Goal: Information Seeking & Learning: Learn about a topic

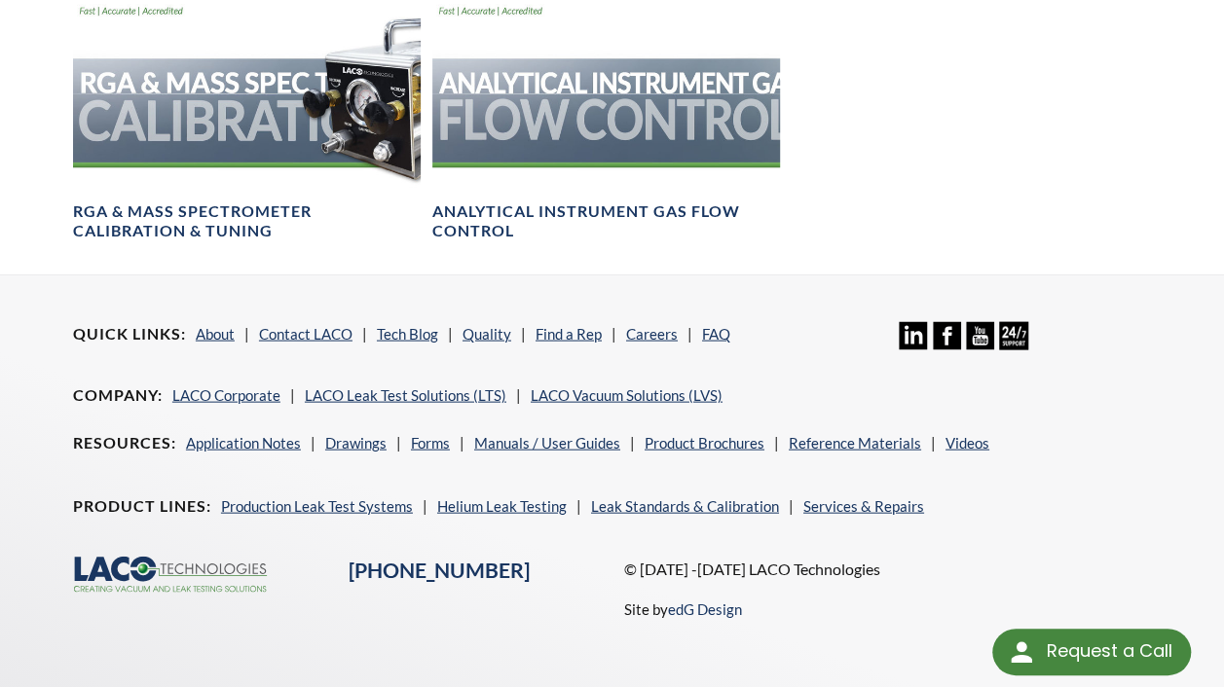
scroll to position [1893, 0]
click at [617, 498] on link "Leak Standards & Calibration" at bounding box center [685, 507] width 188 height 18
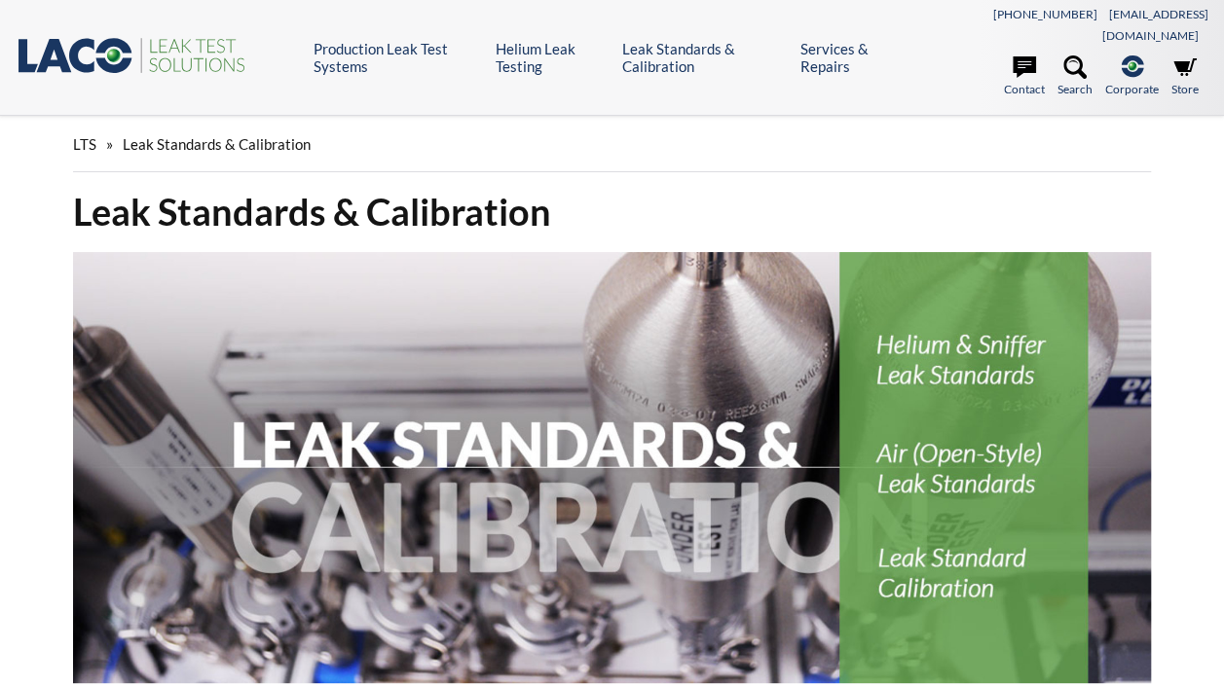
select select "言語翻訳ウィジェット"
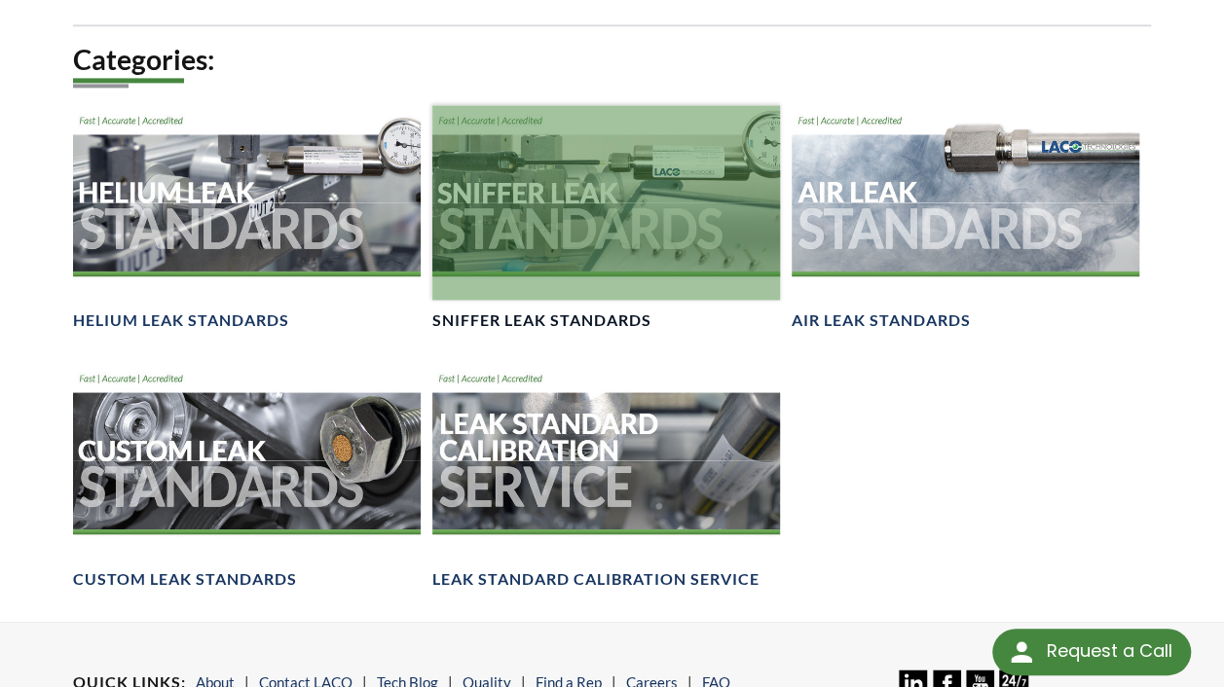
scroll to position [1361, 0]
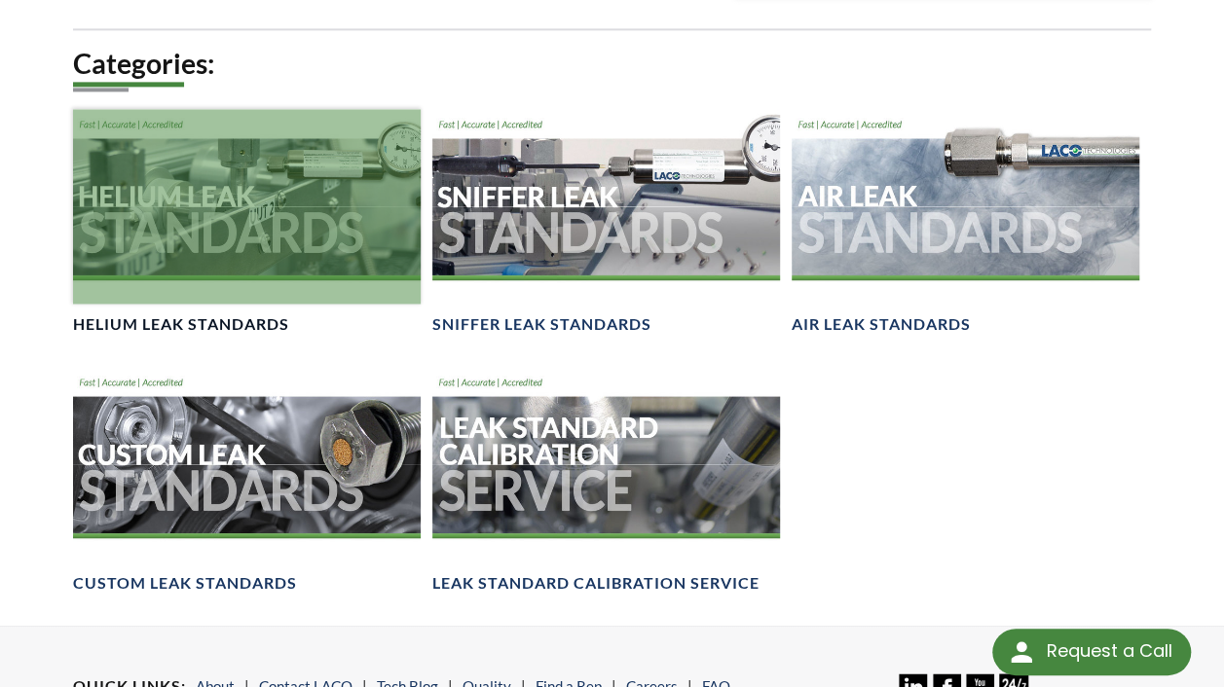
click at [241, 314] on h4 "Helium Leak Standards" at bounding box center [181, 324] width 216 height 20
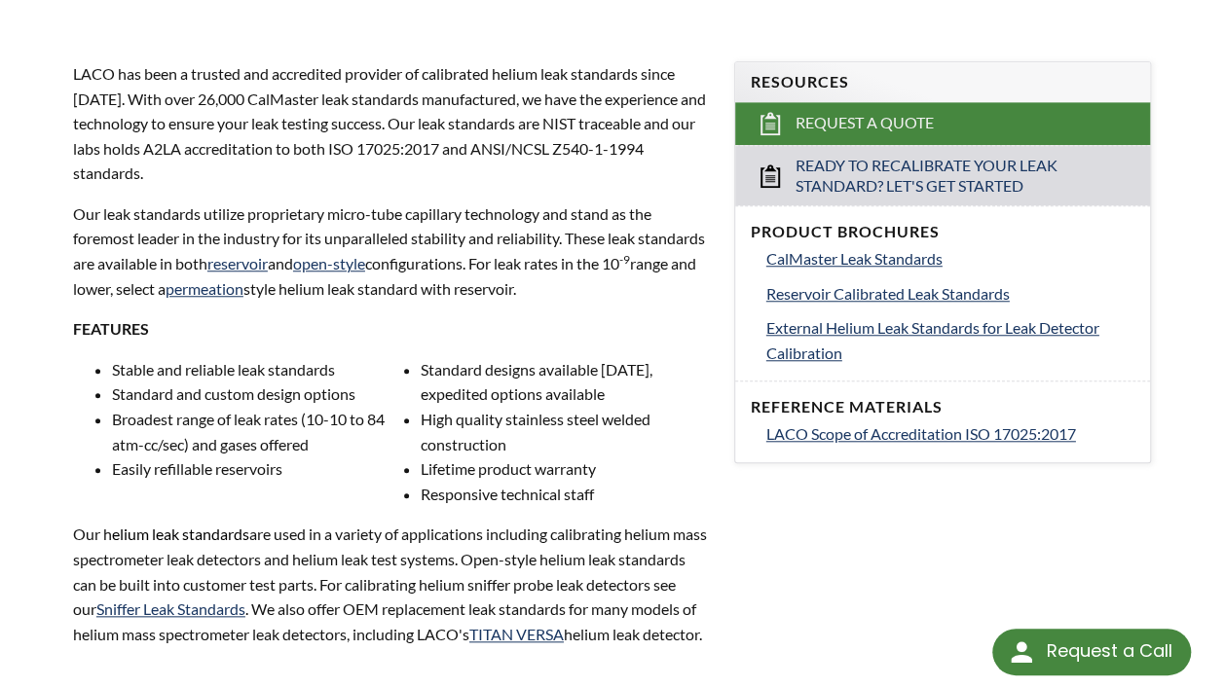
scroll to position [661, 0]
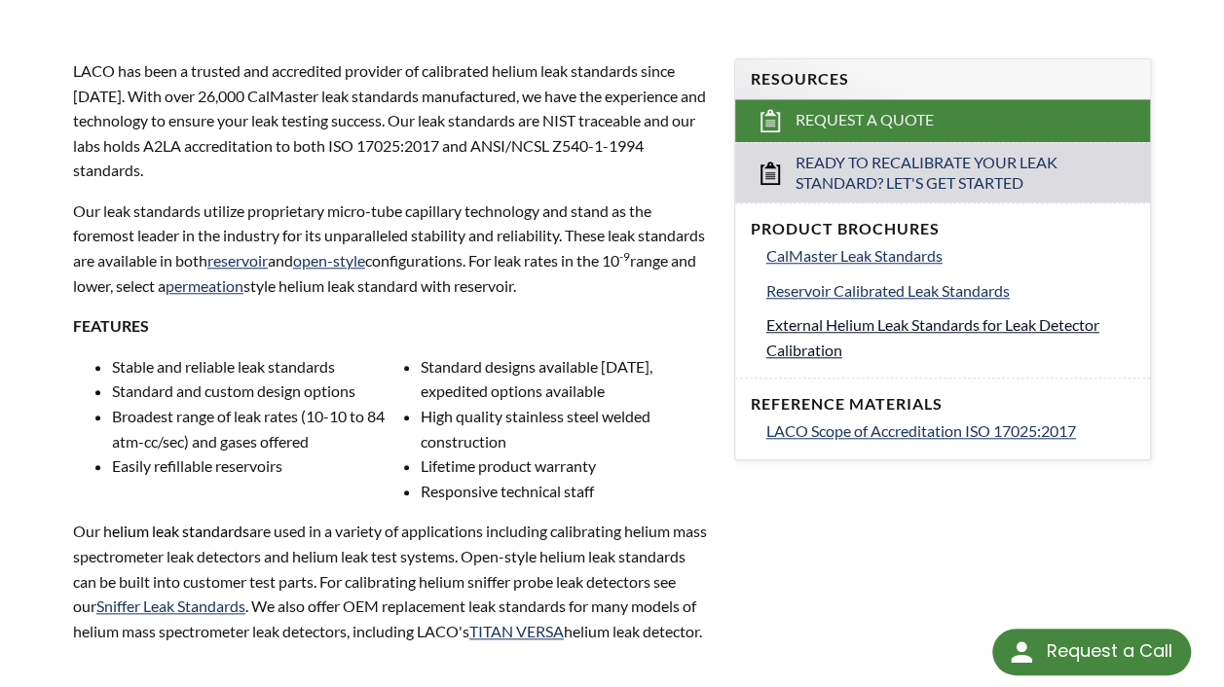
click at [878, 315] on span "External Helium Leak Standards for Leak Detector Calibration" at bounding box center [932, 337] width 333 height 44
click at [878, 246] on span "CalMaster Leak Standards" at bounding box center [854, 255] width 176 height 18
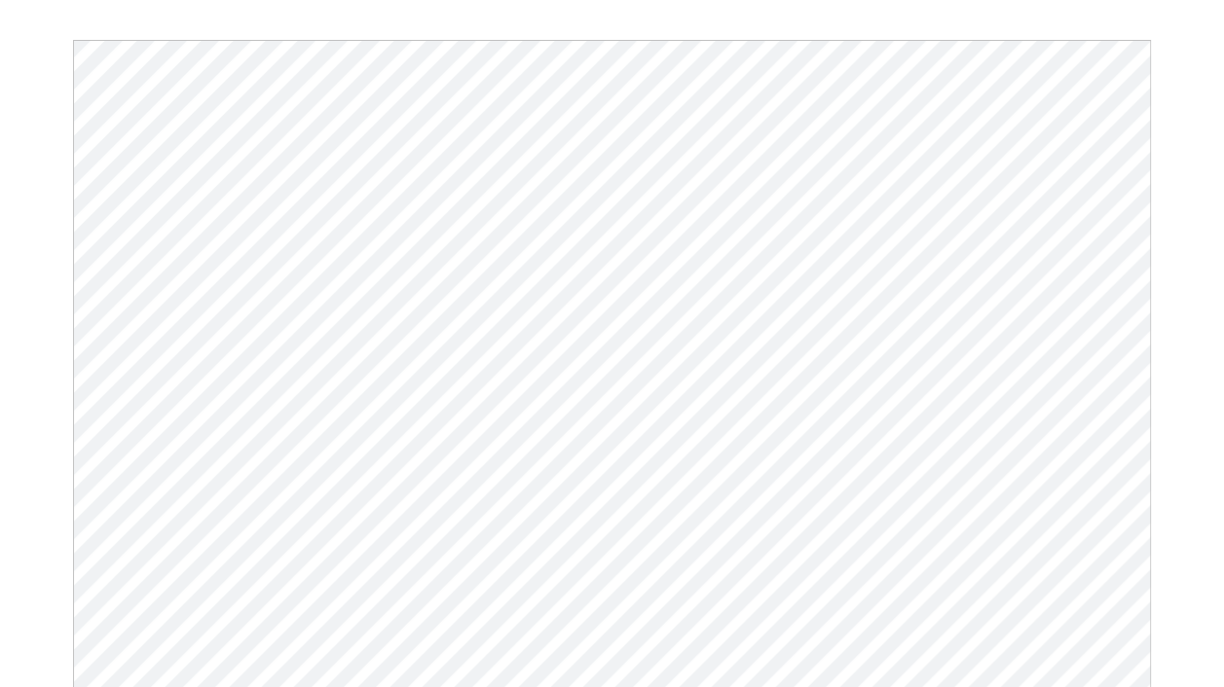
select select "言語翻訳ウィジェット"
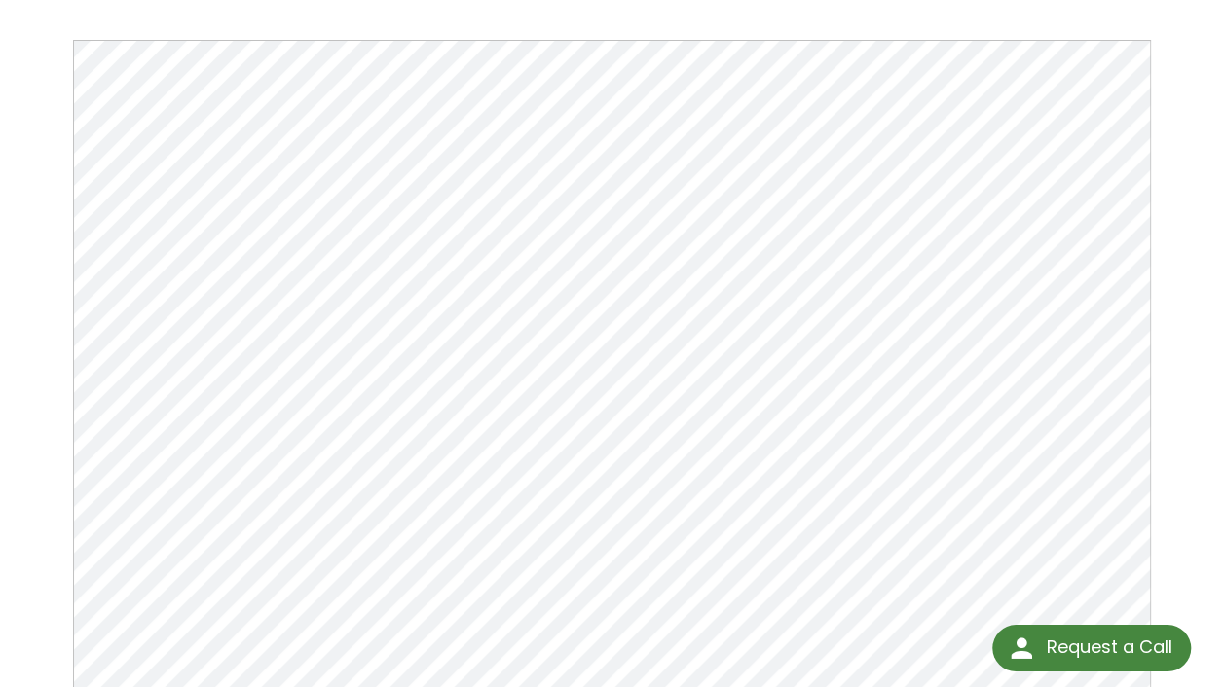
scroll to position [212, 0]
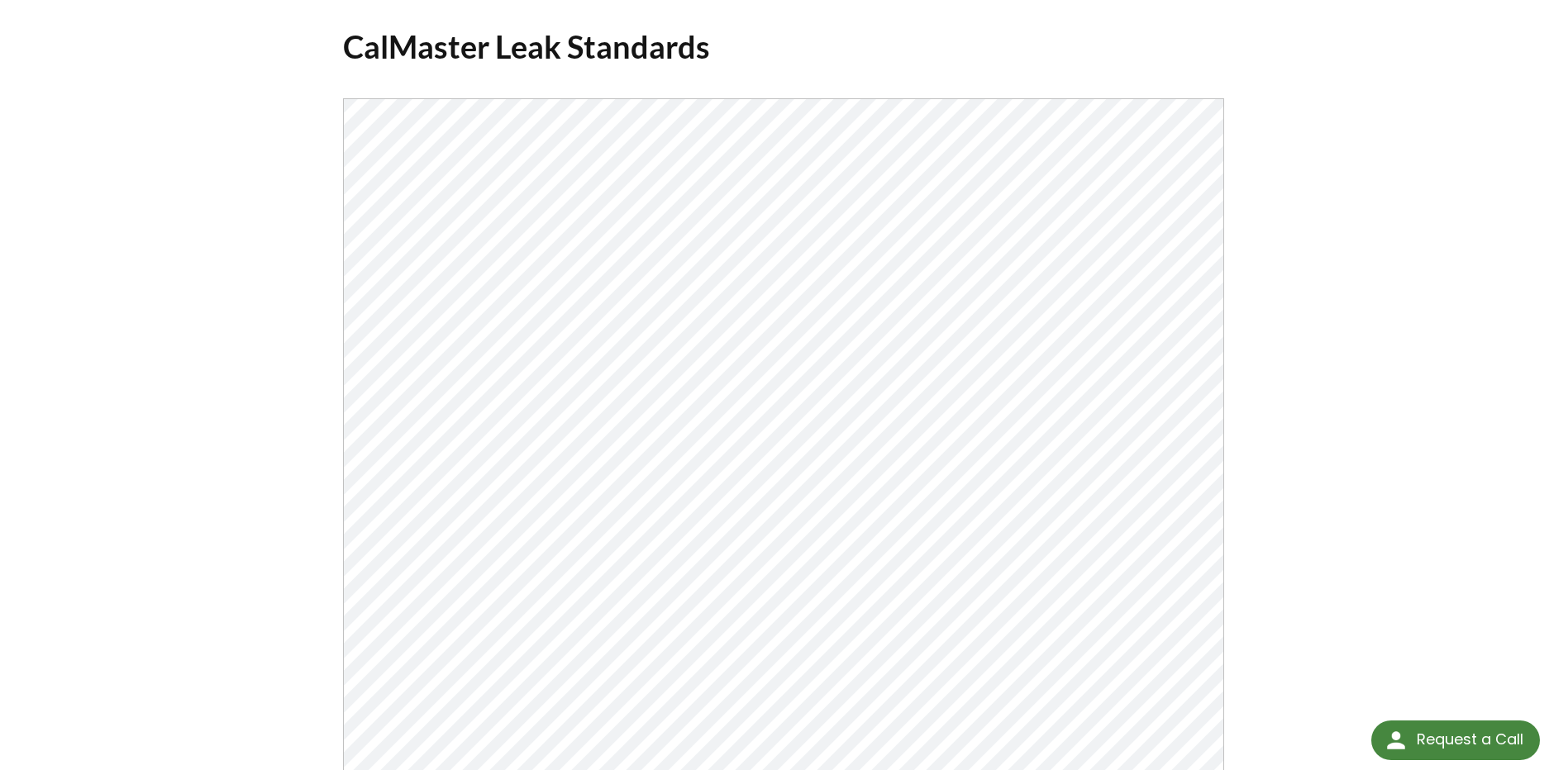
scroll to position [99, 0]
